Goal: Information Seeking & Learning: Check status

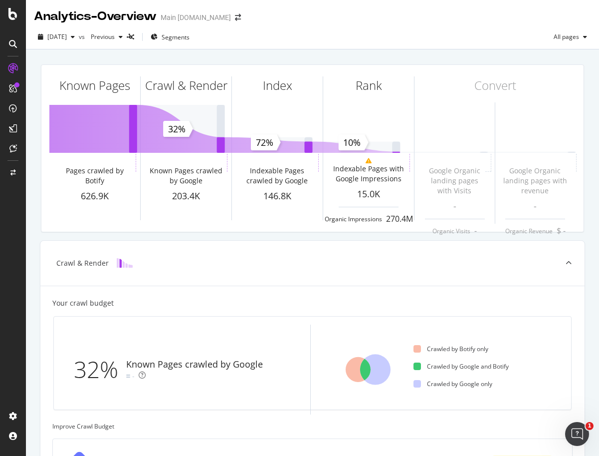
click at [313, 32] on div "[DATE] vs Previous Segments All pages" at bounding box center [312, 39] width 573 height 20
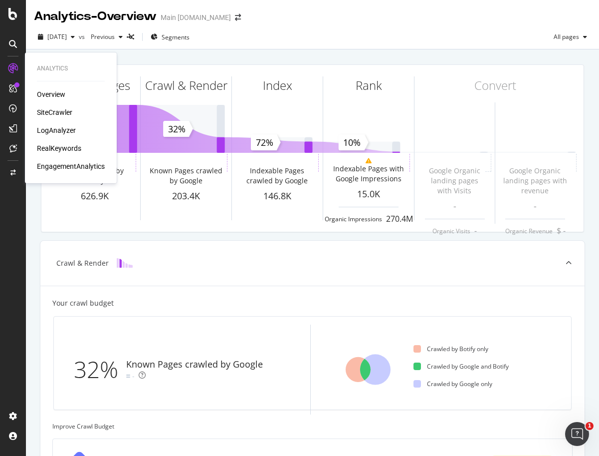
click at [48, 112] on div "SiteCrawler" at bounding box center [54, 112] width 35 height 10
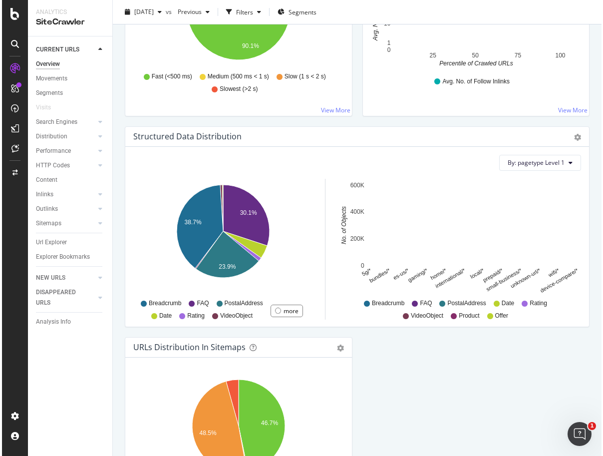
scroll to position [992, 0]
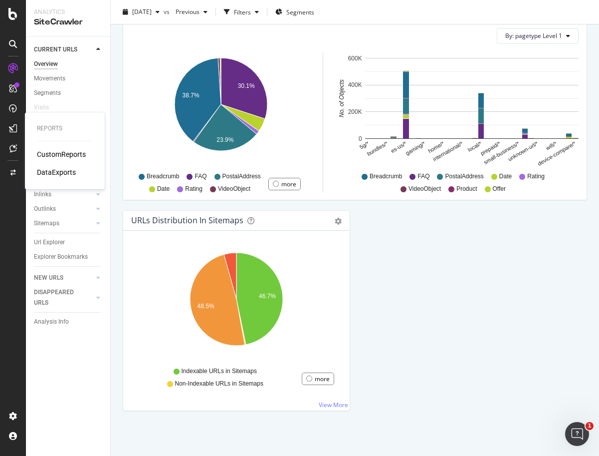
drag, startPoint x: 49, startPoint y: 153, endPoint x: 56, endPoint y: 158, distance: 8.3
click at [49, 154] on div "CustomReports" at bounding box center [61, 154] width 49 height 10
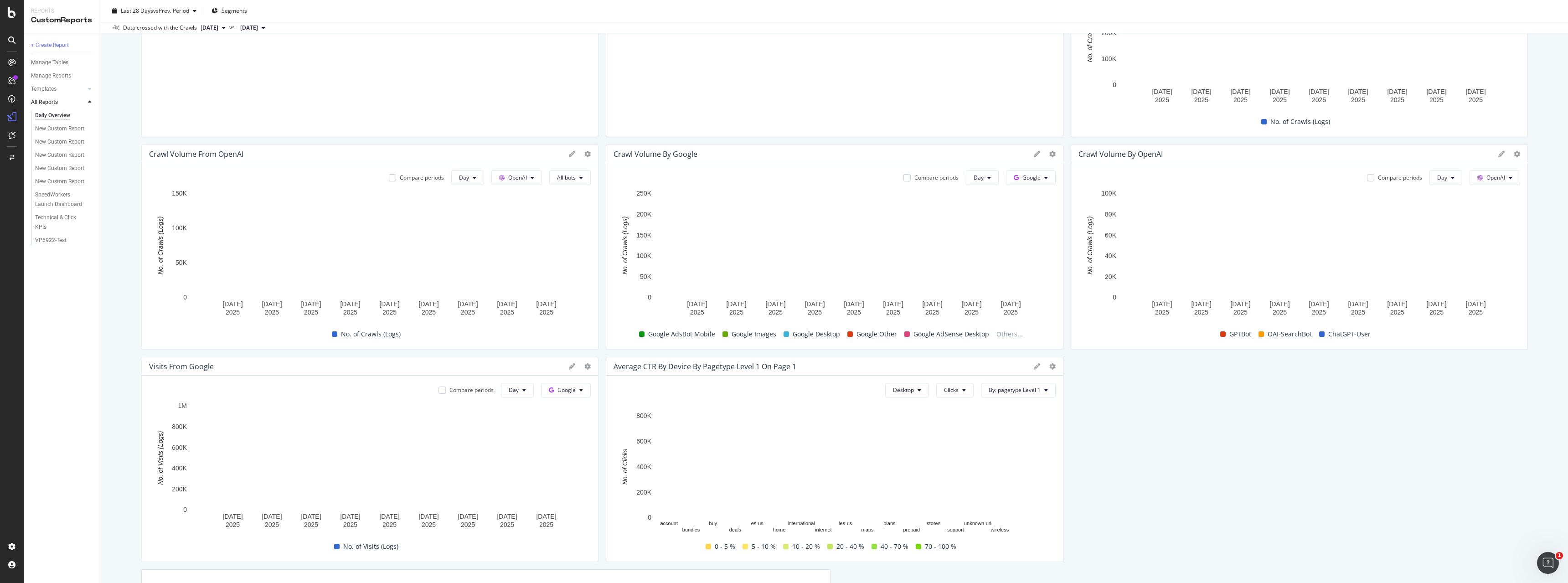
scroll to position [185, 0]
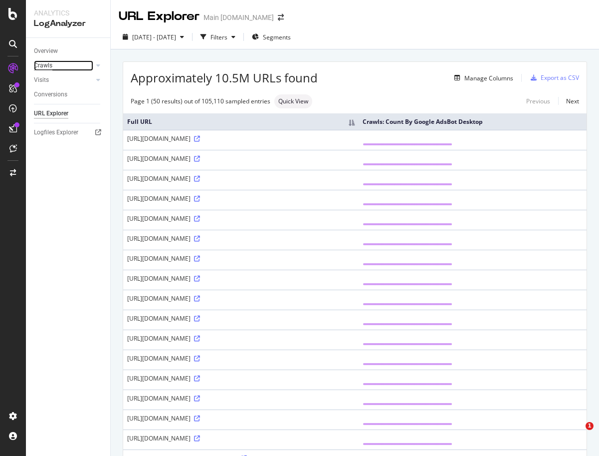
click at [52, 63] on div "Crawls" at bounding box center [43, 65] width 18 height 10
